Goal: Book appointment/travel/reservation

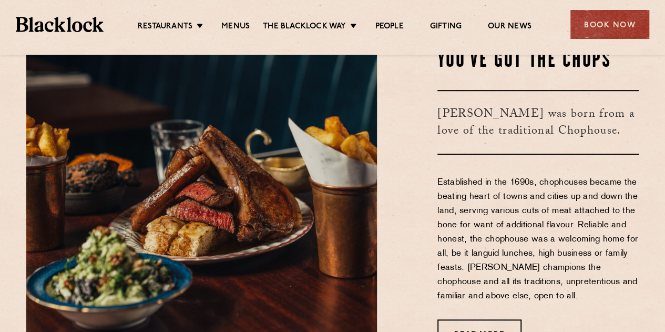
scroll to position [368, 0]
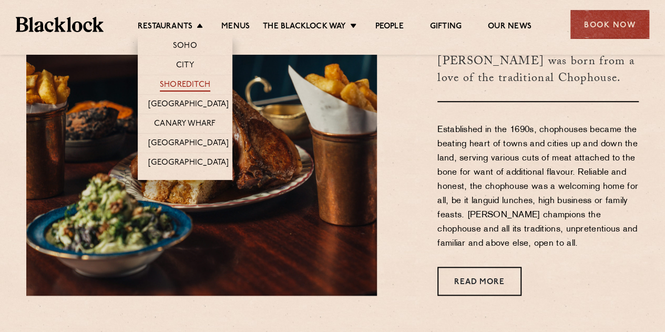
click at [194, 82] on link "Shoreditch" at bounding box center [185, 86] width 50 height 12
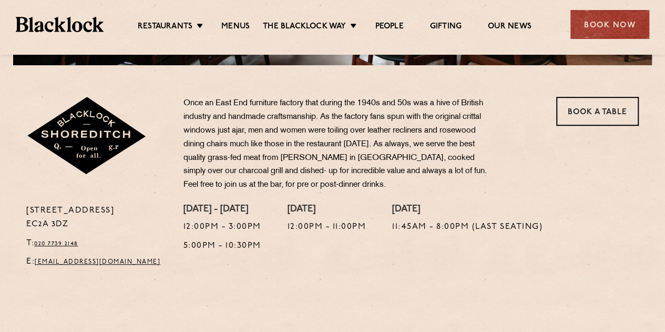
scroll to position [315, 0]
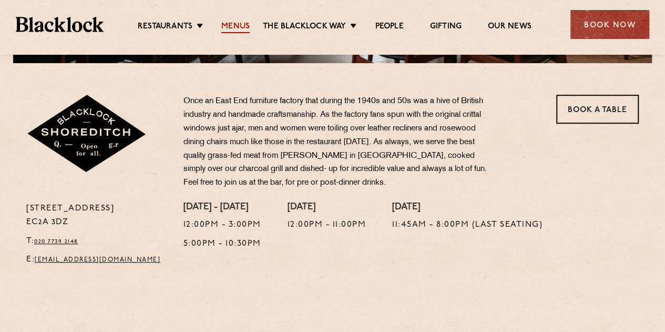
click at [228, 27] on link "Menus" at bounding box center [235, 28] width 28 height 12
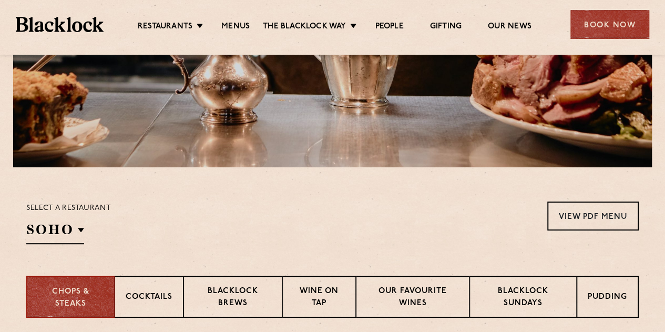
scroll to position [315, 0]
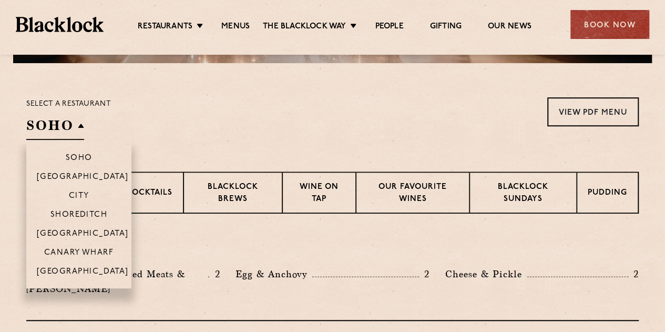
click at [73, 124] on h2 "SOHO" at bounding box center [55, 128] width 58 height 24
click at [77, 214] on p "Shoreditch" at bounding box center [78, 215] width 57 height 11
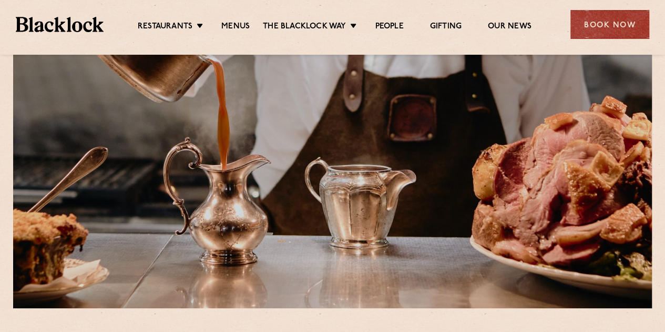
scroll to position [0, 0]
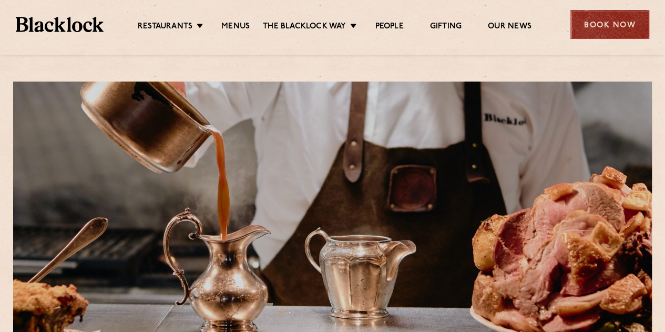
click at [625, 27] on div "Book Now" at bounding box center [609, 24] width 79 height 29
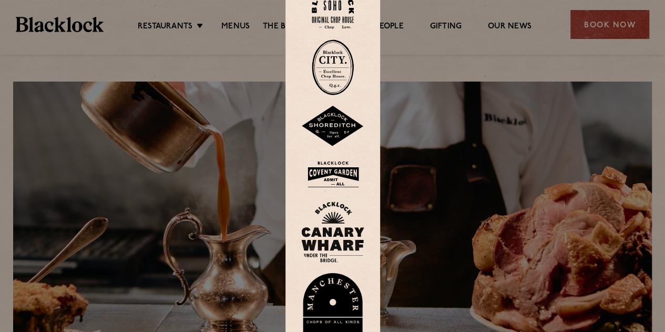
click at [343, 127] on img at bounding box center [332, 126] width 63 height 41
